Goal: Information Seeking & Learning: Learn about a topic

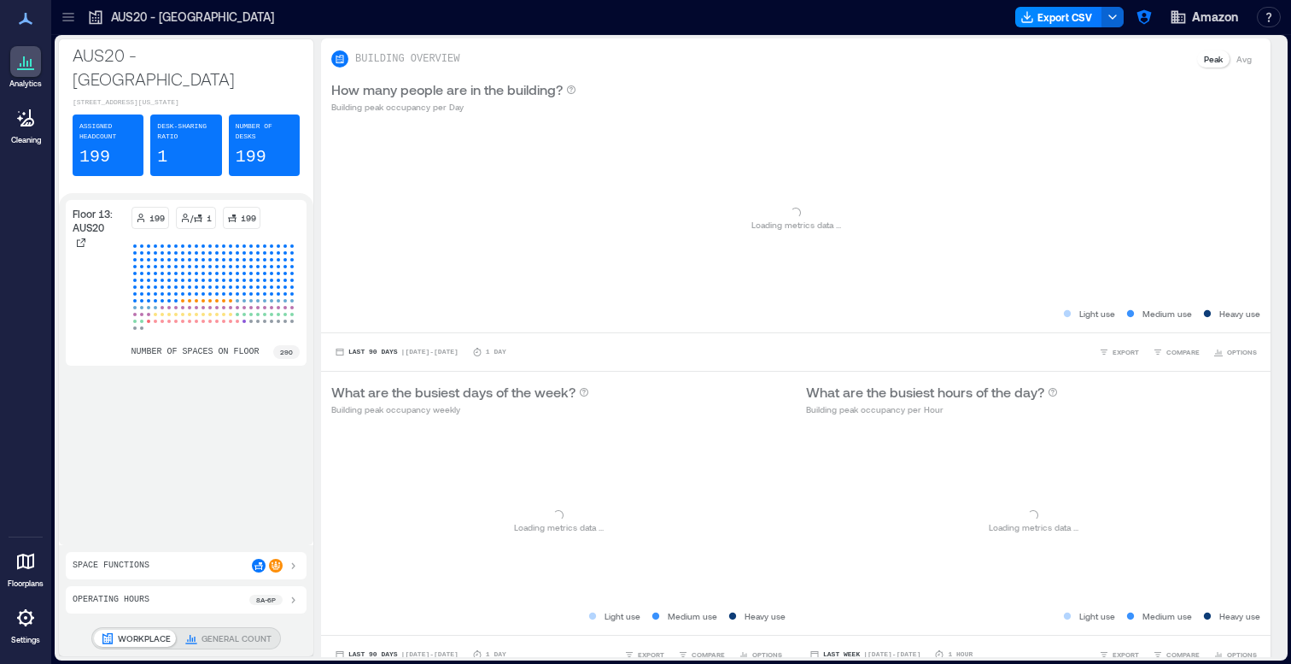
click at [77, 6] on div at bounding box center [68, 16] width 27 height 27
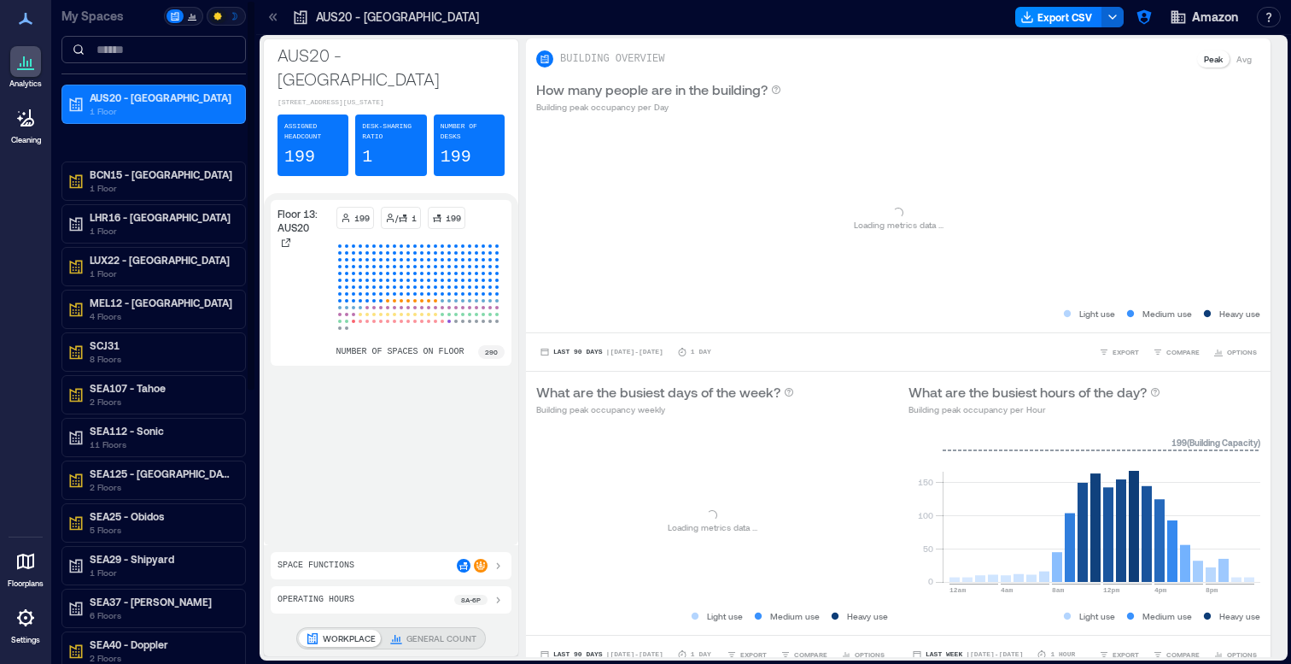
click at [106, 43] on input at bounding box center [153, 49] width 184 height 27
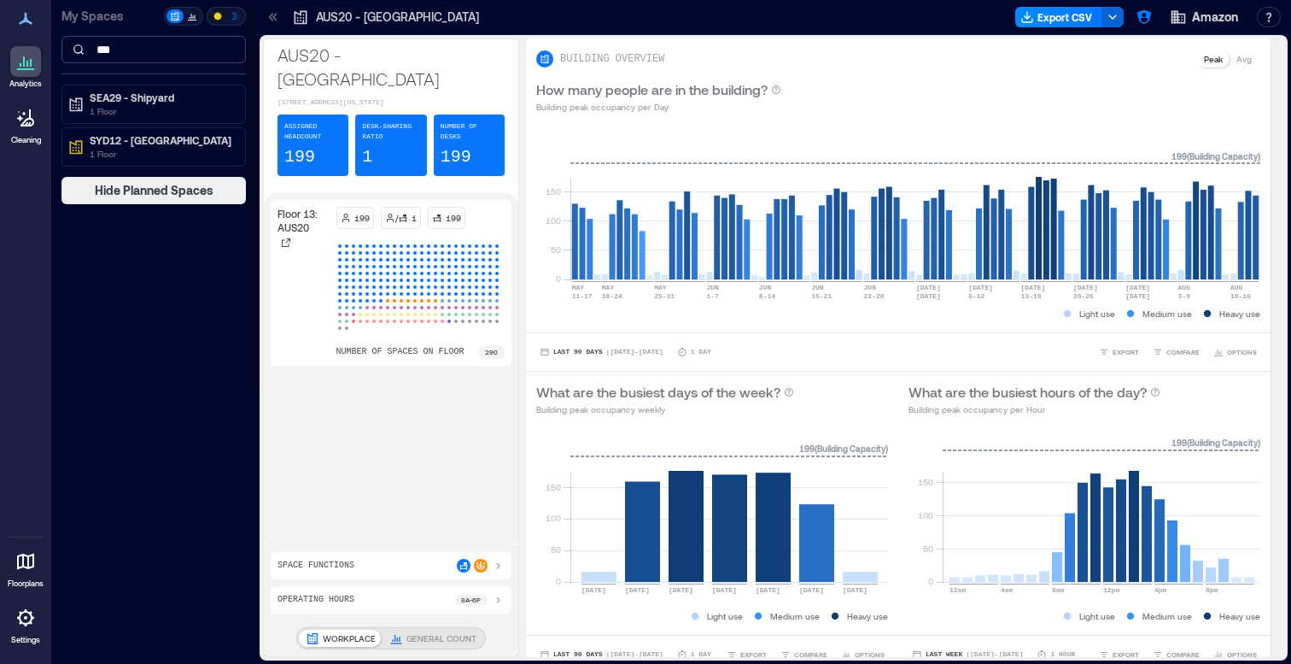
type input "****"
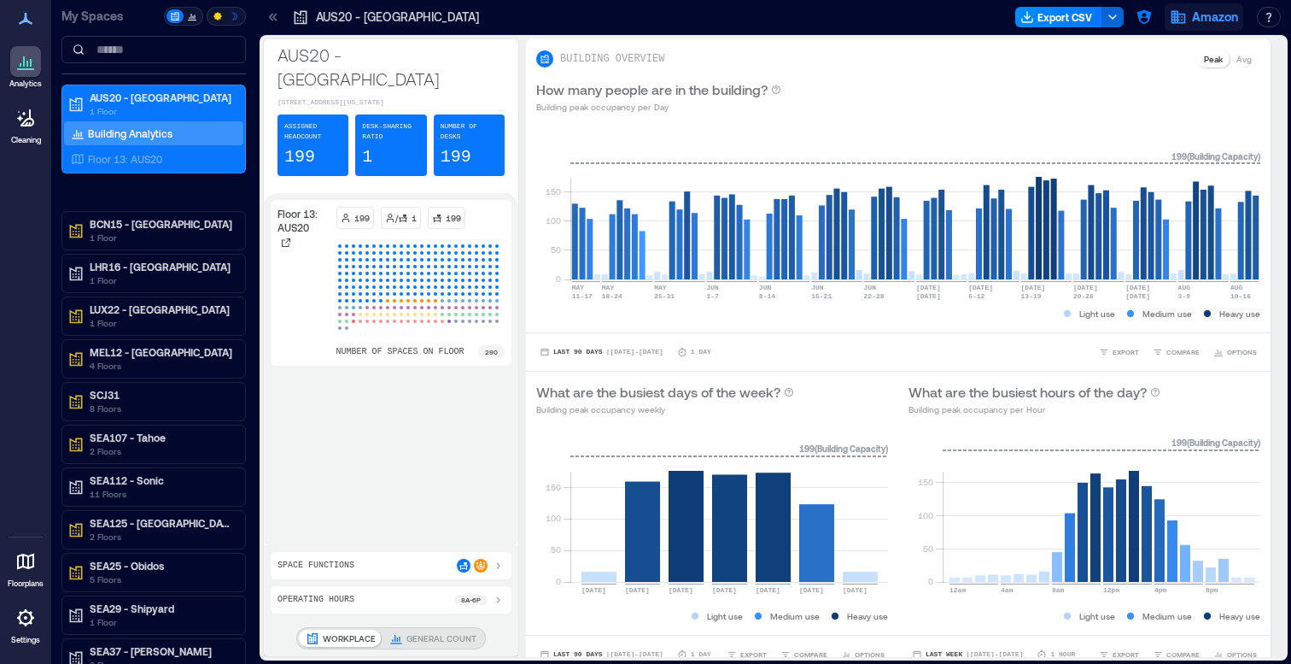
click at [1212, 13] on span "Amazon" at bounding box center [1215, 17] width 46 height 17
click at [1146, 20] on icon "button" at bounding box center [1144, 17] width 17 height 17
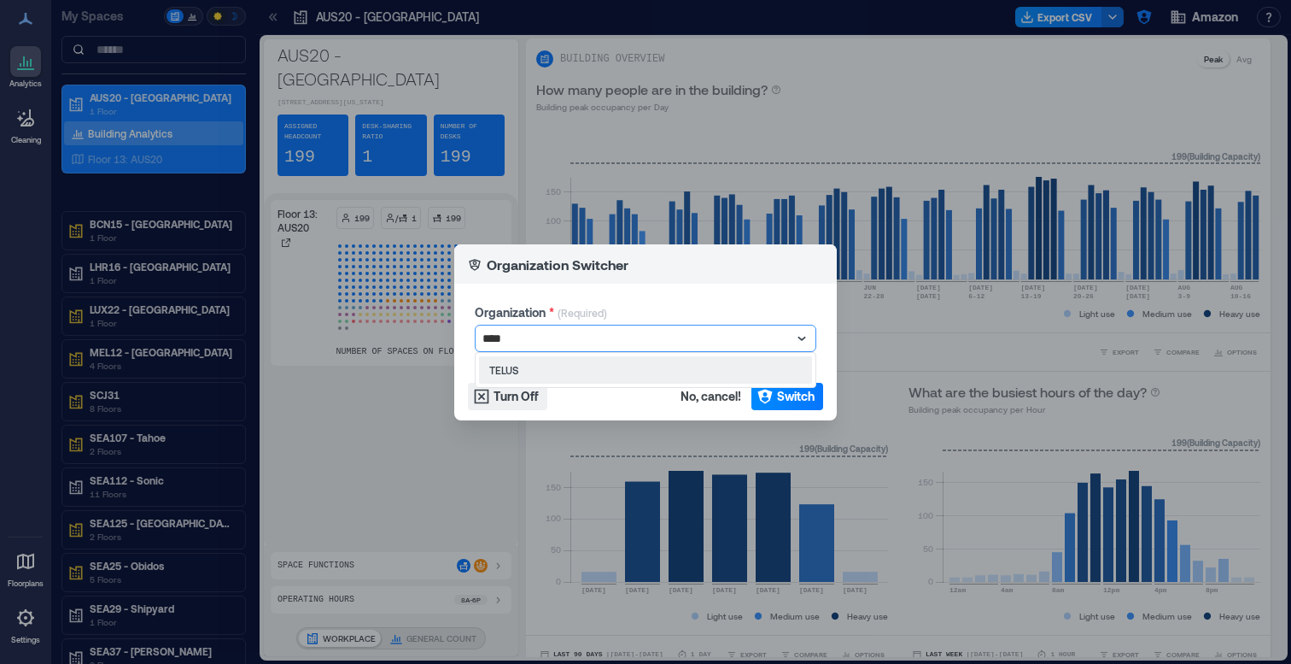
type input "*****"
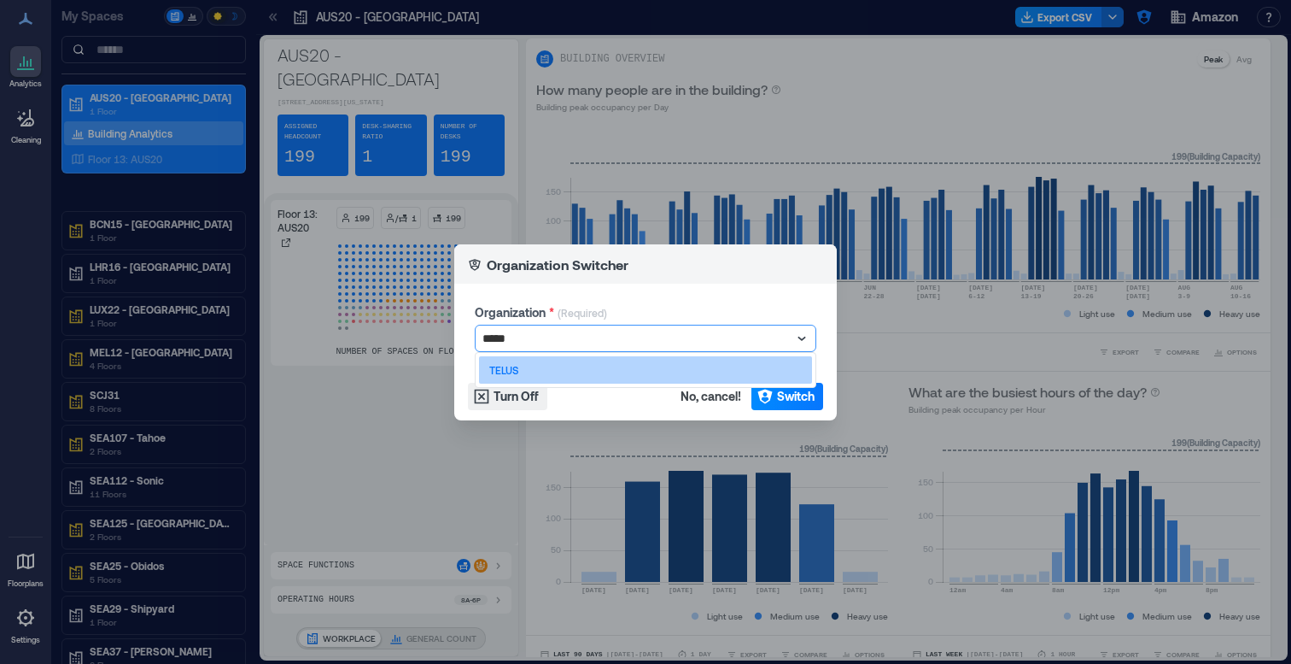
click at [547, 364] on div "TELUS" at bounding box center [645, 369] width 333 height 27
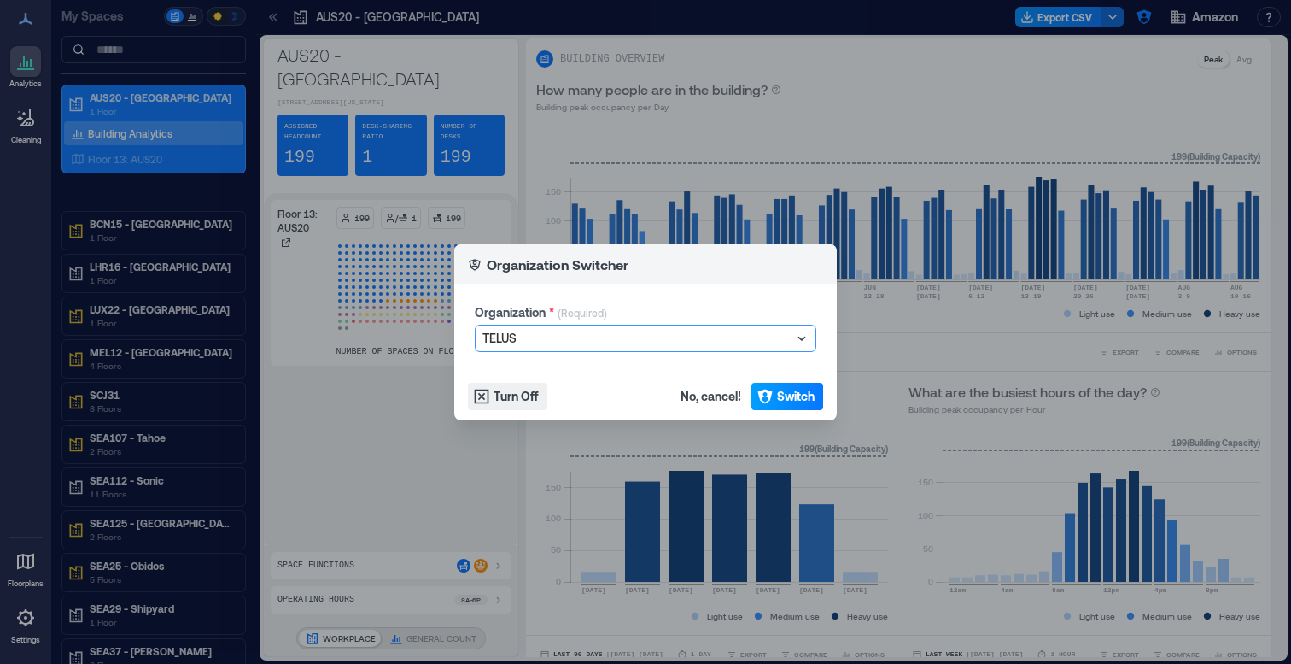
click at [798, 398] on span "Switch" at bounding box center [796, 396] width 38 height 17
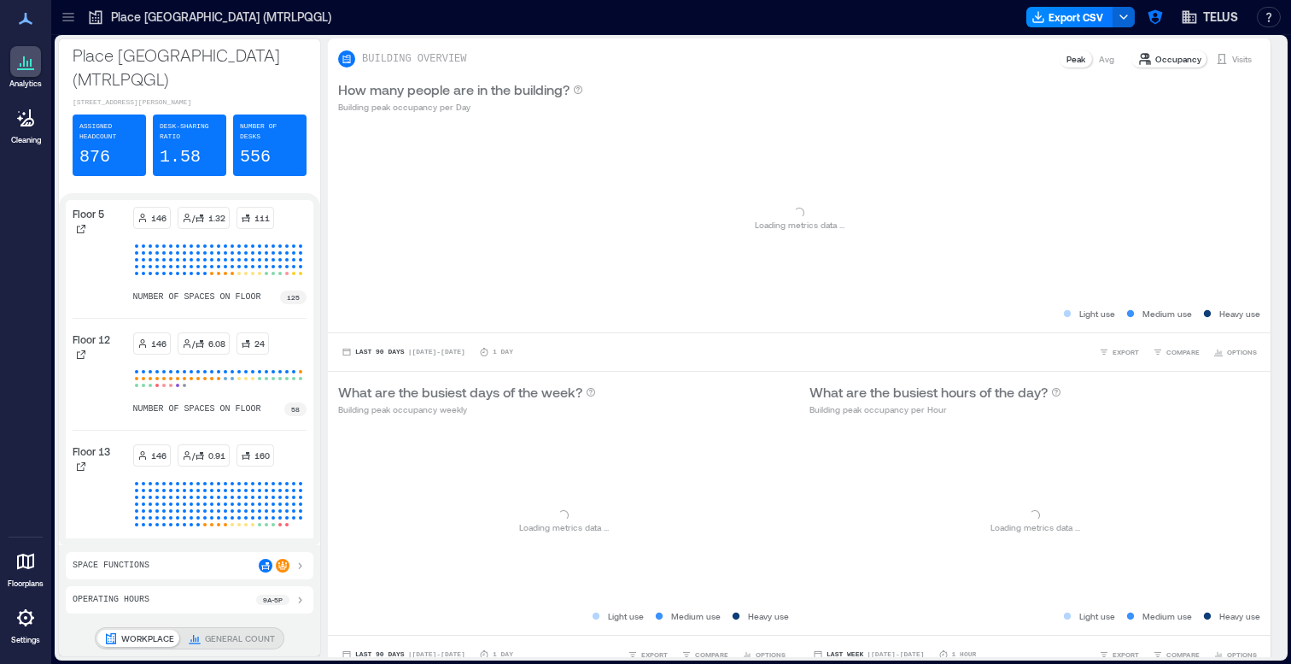
click at [65, 11] on icon at bounding box center [68, 17] width 17 height 17
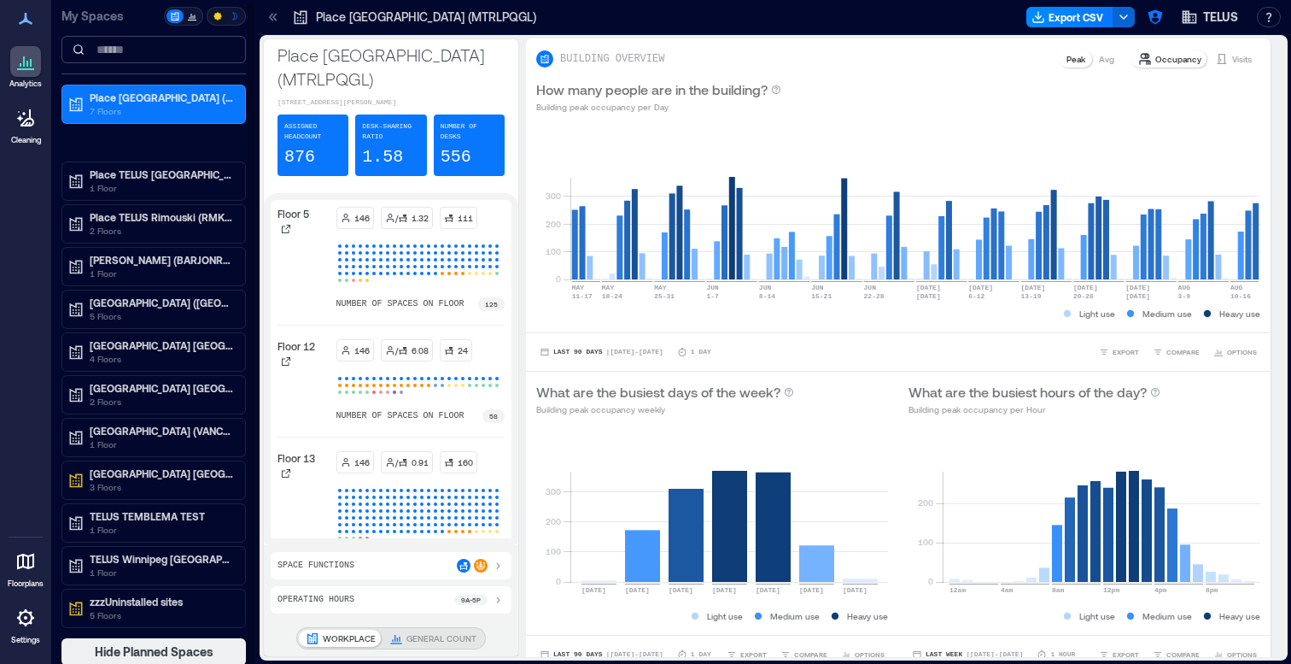
click at [120, 56] on input at bounding box center [153, 49] width 184 height 27
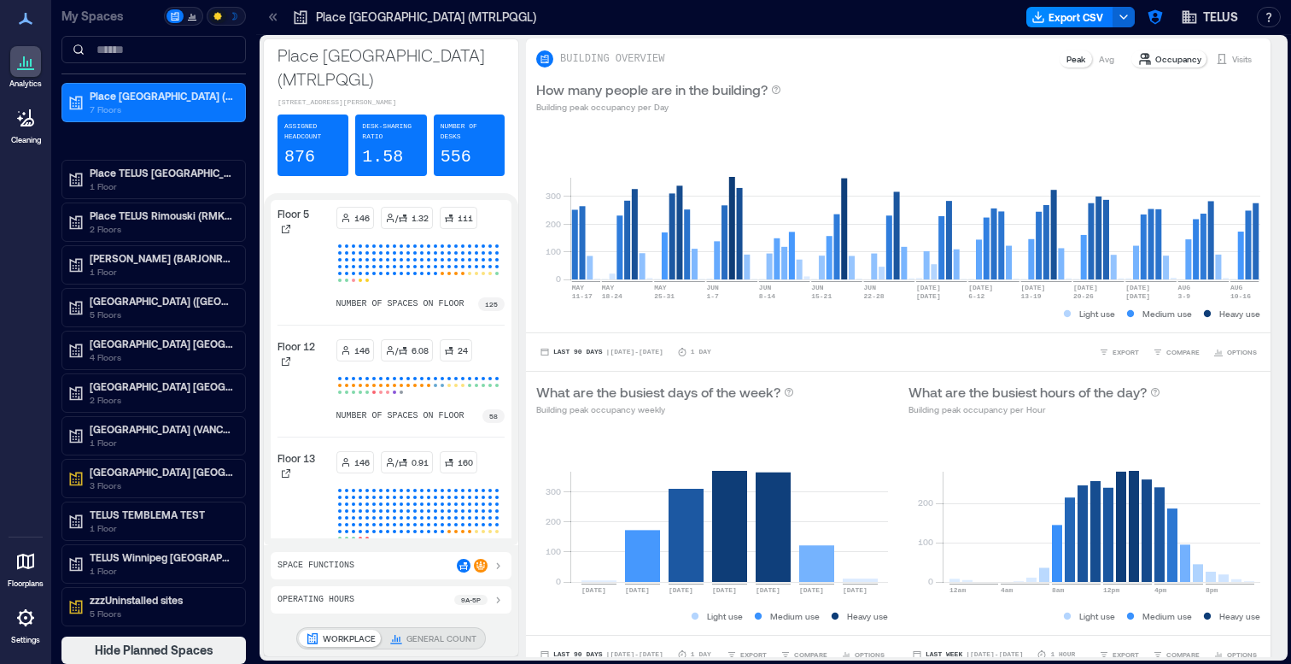
click at [271, 18] on icon at bounding box center [271, 17] width 4 height 8
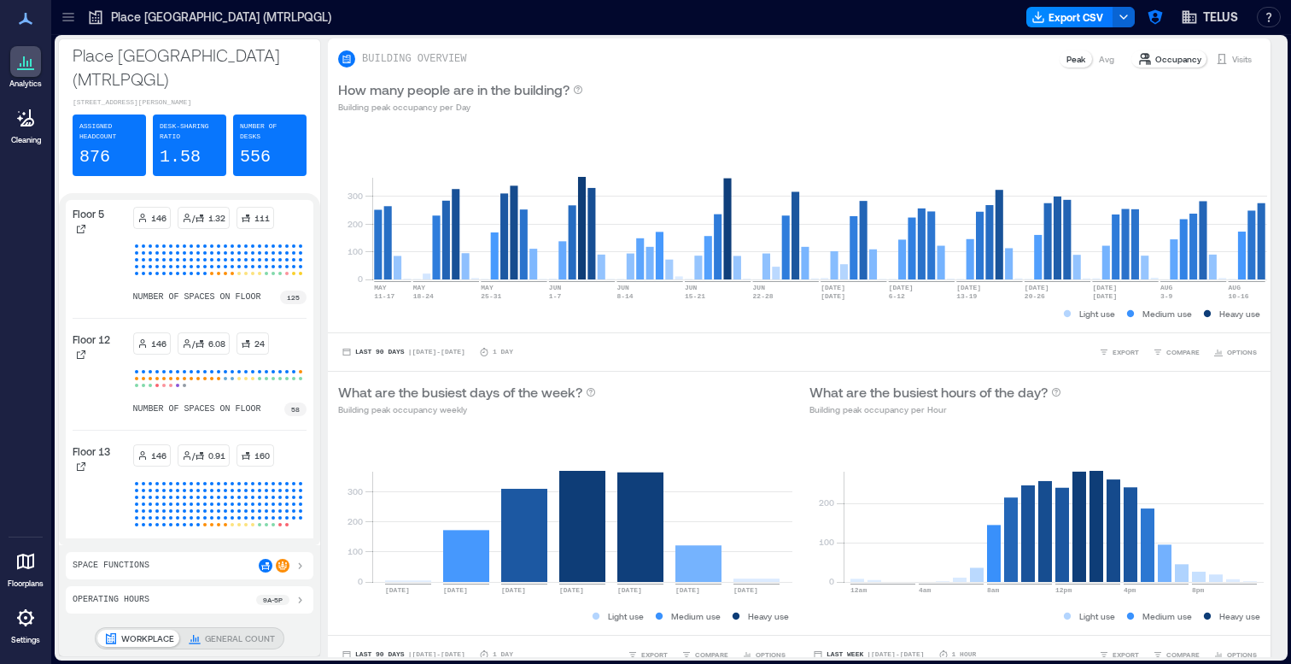
click at [70, 21] on icon at bounding box center [68, 17] width 17 height 17
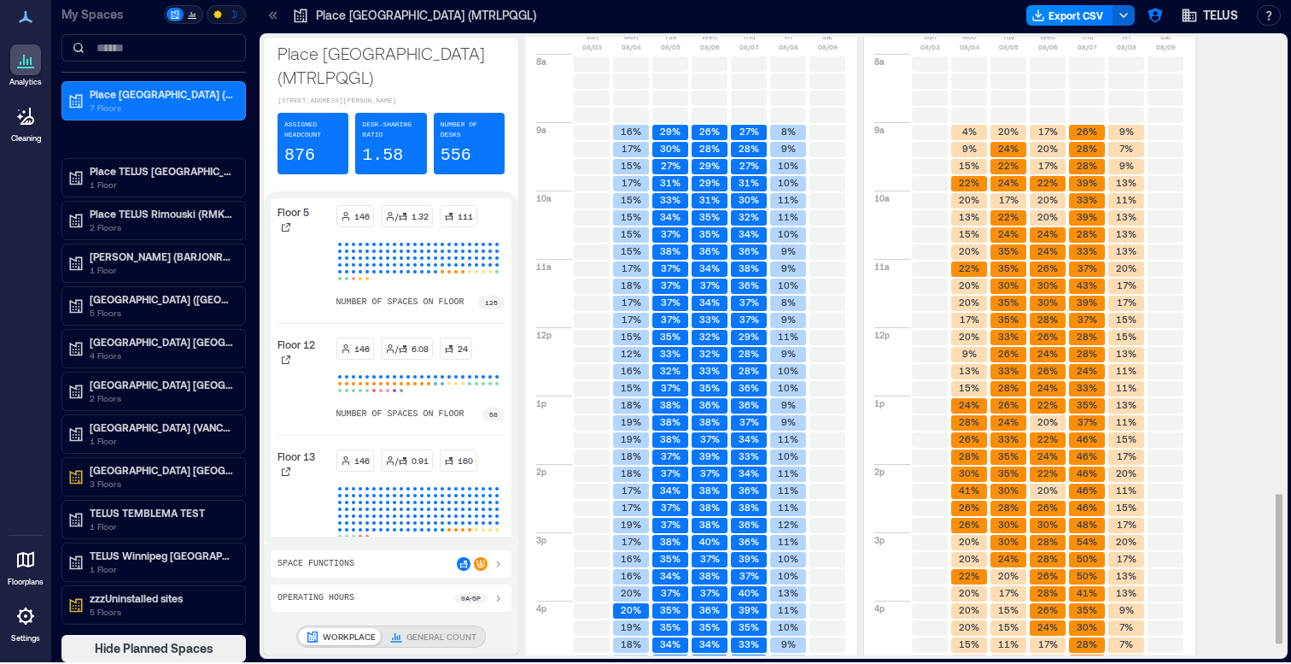
scroll to position [1937, 0]
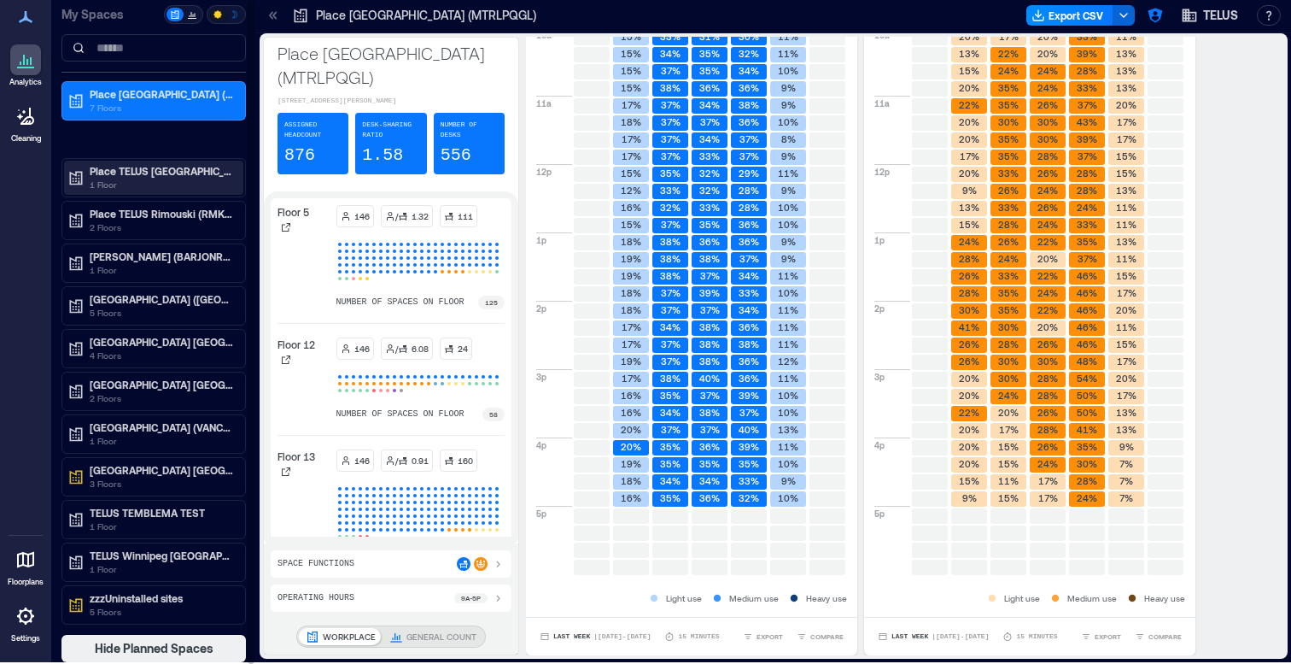
click at [161, 190] on p "1 Floor" at bounding box center [161, 185] width 143 height 14
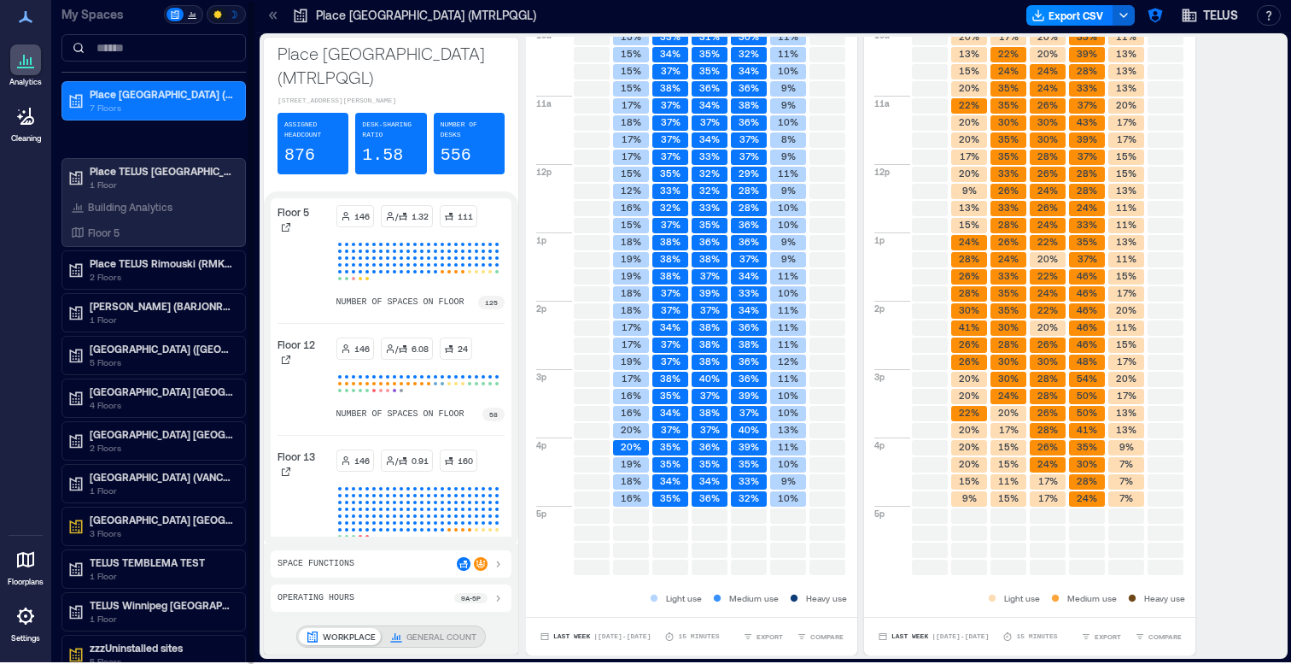
click at [161, 131] on div "Place TELUS Montréal (MTRLPQGL) 7 Floors Place TELUS Quebec (QUBCPQXG) 1 Floor …" at bounding box center [153, 377] width 184 height 593
click at [159, 111] on p "7 Floors" at bounding box center [161, 108] width 143 height 14
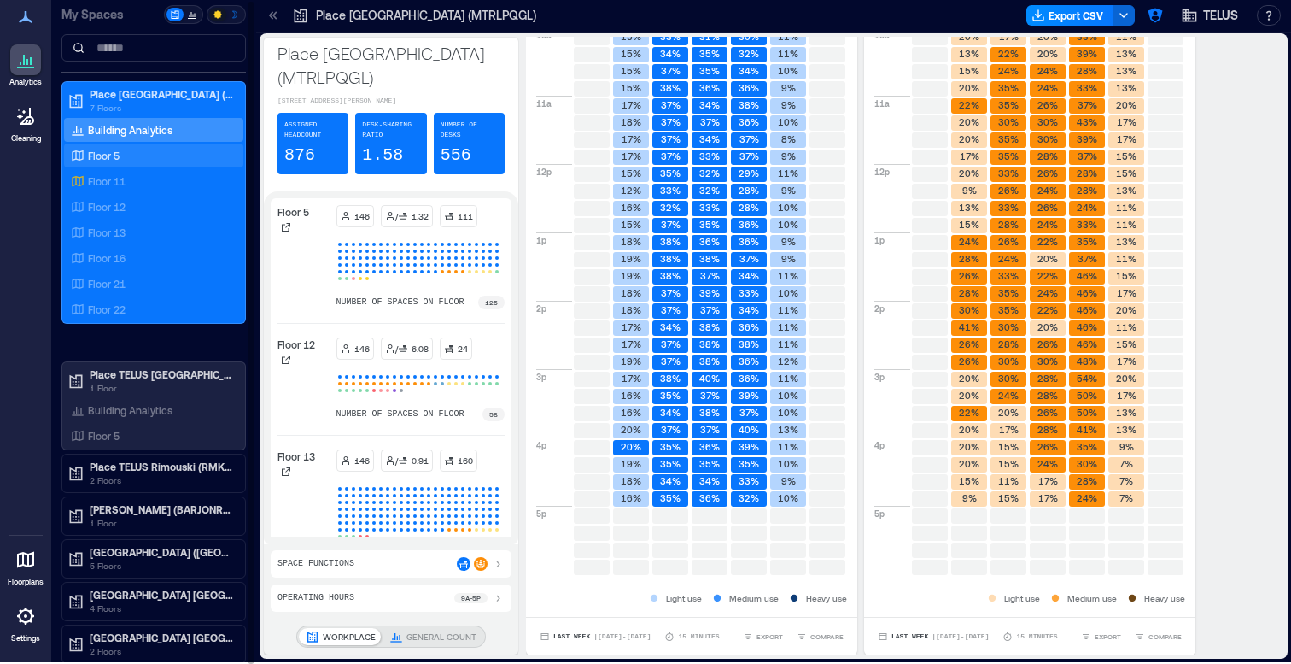
click at [147, 154] on div "Floor 5" at bounding box center [150, 155] width 166 height 17
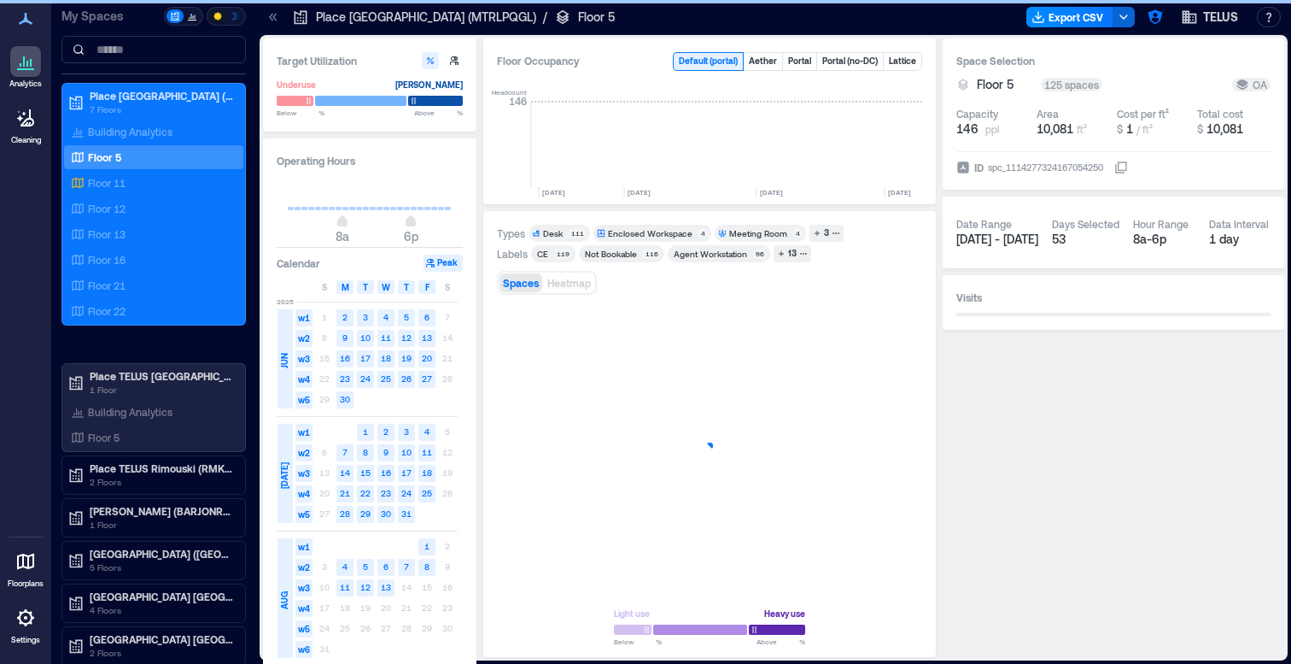
scroll to position [0, 2883]
